Goal: Navigation & Orientation: Find specific page/section

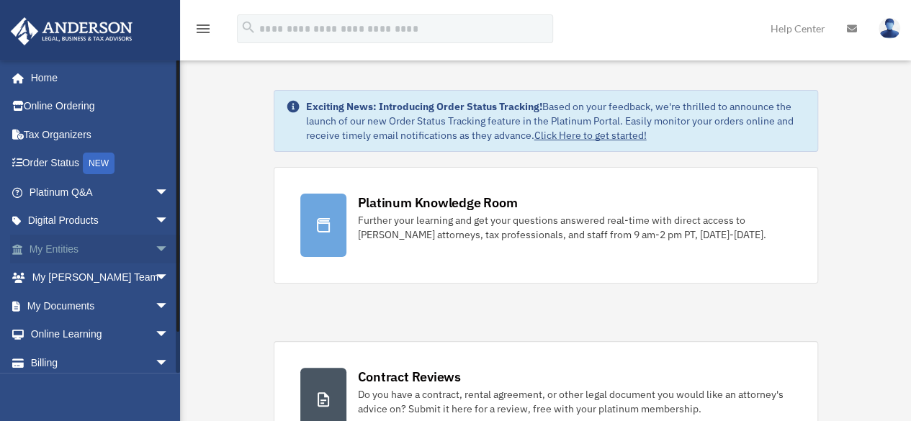
click at [61, 248] on link "My Entities arrow_drop_down" at bounding box center [100, 249] width 181 height 29
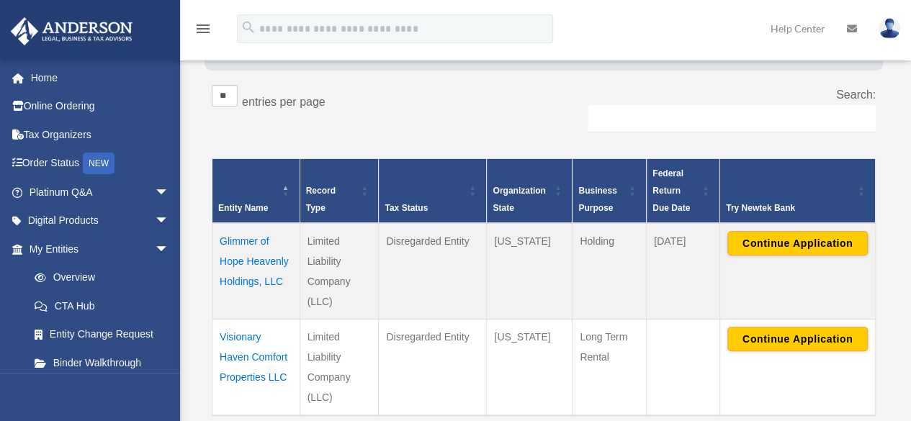
scroll to position [288, 0]
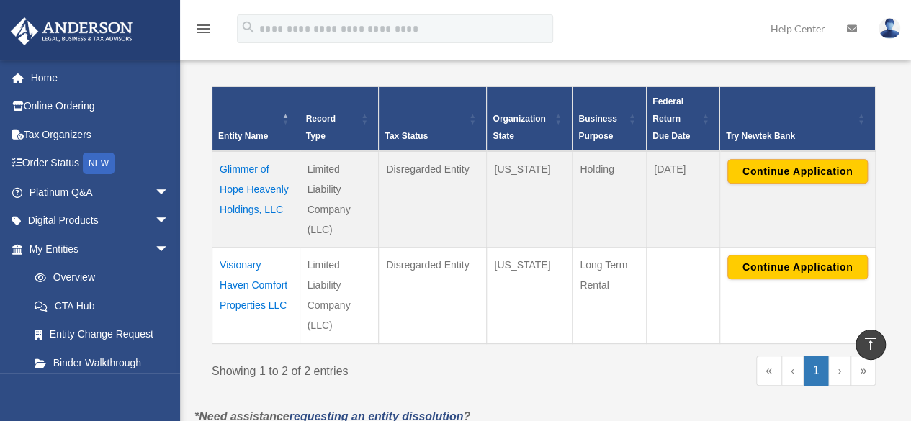
click at [252, 267] on td "Visionary Haven Comfort Properties LLC" at bounding box center [256, 295] width 88 height 96
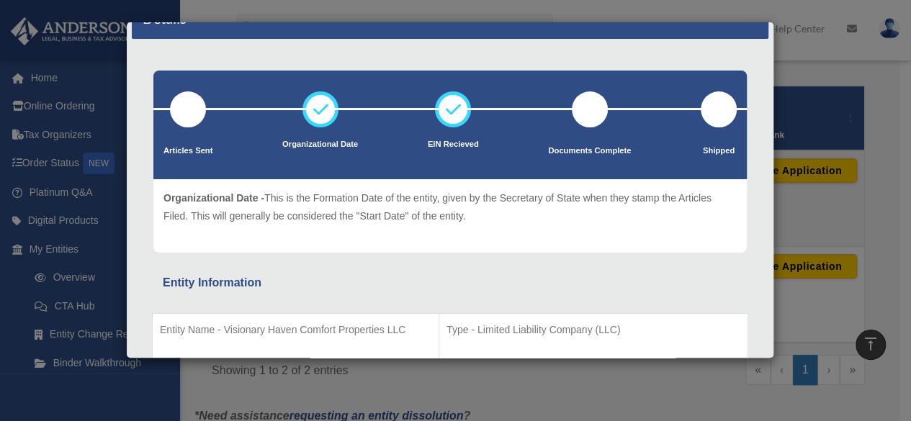
scroll to position [0, 0]
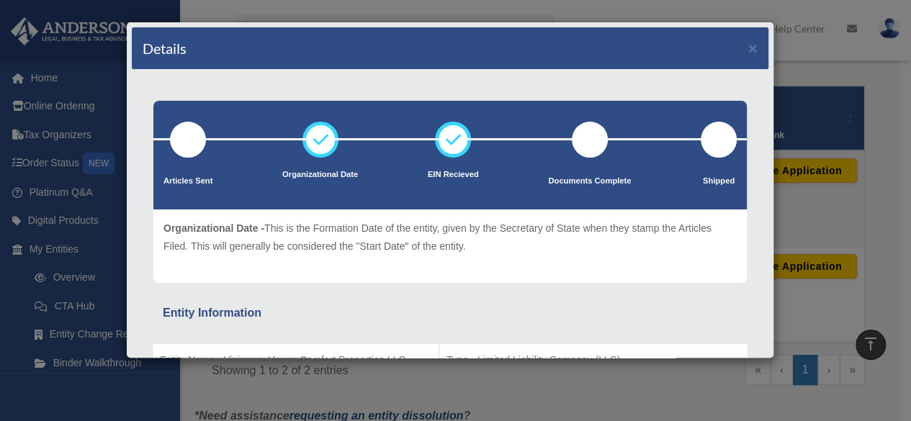
click at [32, 78] on div "Details × Articles Sent Organizational Date" at bounding box center [455, 210] width 911 height 421
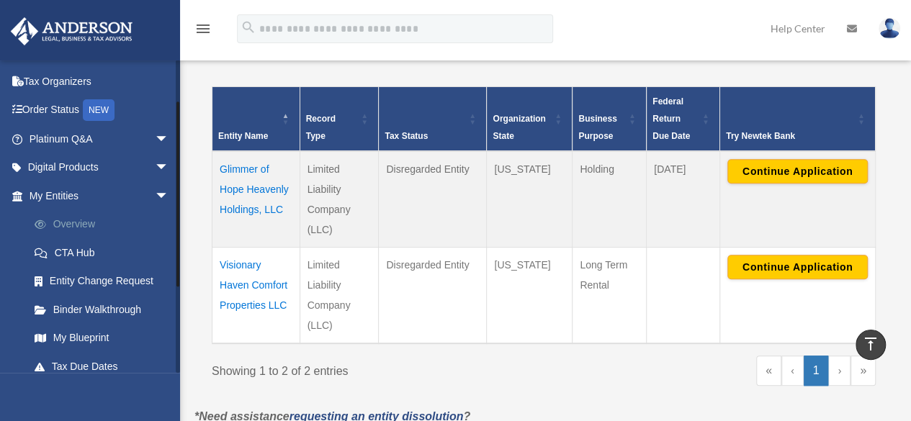
scroll to position [72, 0]
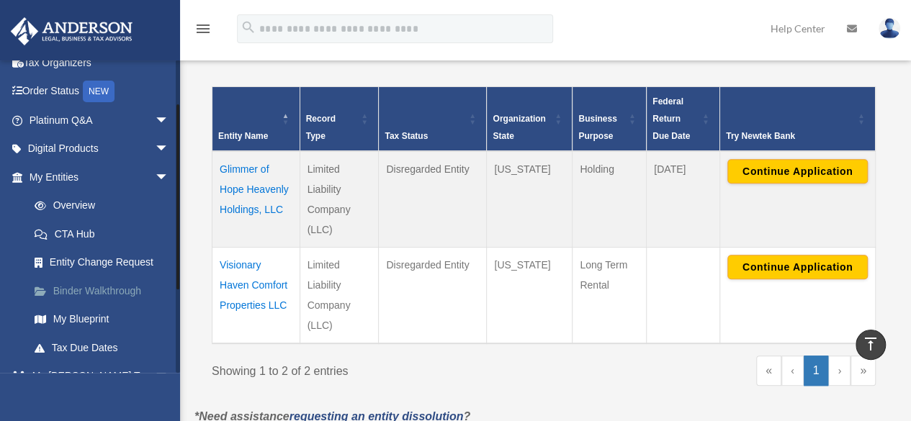
click at [94, 287] on link "Binder Walkthrough" at bounding box center [105, 290] width 171 height 29
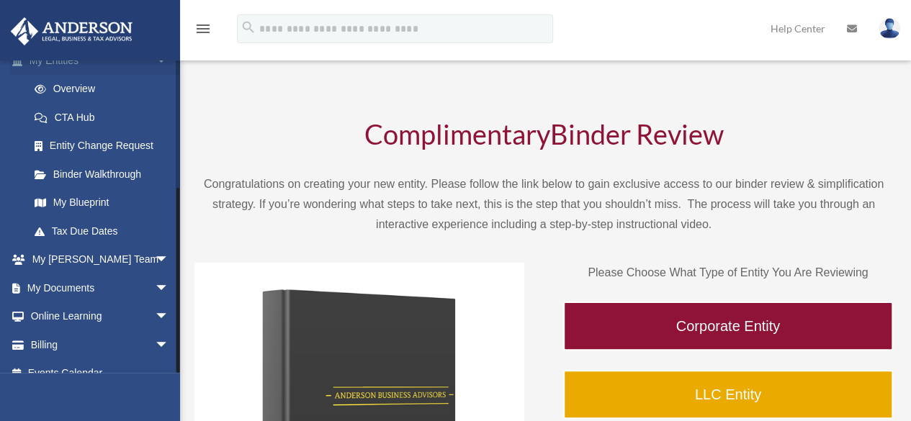
scroll to position [206, 0]
